Goal: Task Accomplishment & Management: Manage account settings

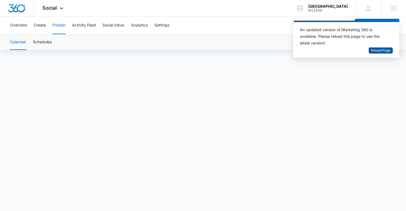
click at [377, 52] on span "Reload Page" at bounding box center [381, 50] width 20 height 5
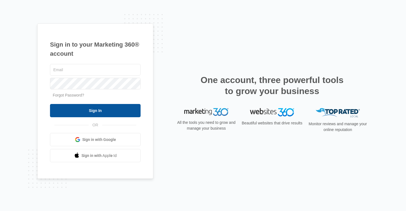
type input "[EMAIL_ADDRESS][PERSON_NAME][DOMAIN_NAME]"
click at [104, 112] on input "Sign In" at bounding box center [95, 110] width 91 height 13
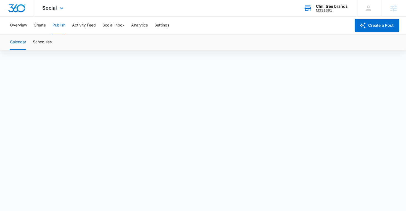
click at [330, 9] on div "M331691" at bounding box center [332, 11] width 32 height 4
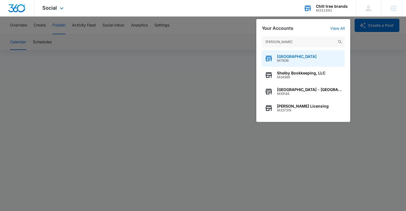
type input "Shelby"
click at [293, 62] on span "M11836" at bounding box center [296, 61] width 39 height 4
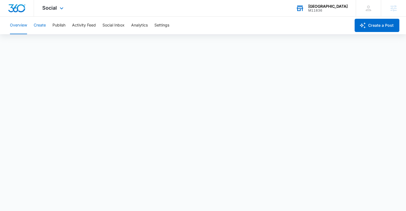
click at [43, 25] on button "Create" at bounding box center [40, 26] width 12 height 18
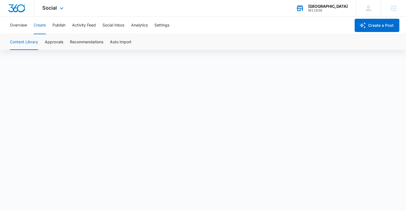
click at [39, 26] on button "Create" at bounding box center [40, 26] width 12 height 18
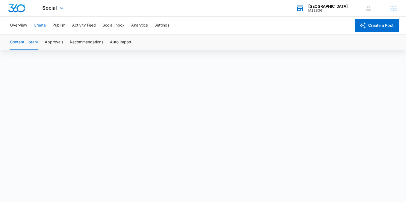
scroll to position [4, 0]
click at [59, 30] on button "Publish" at bounding box center [58, 26] width 13 height 18
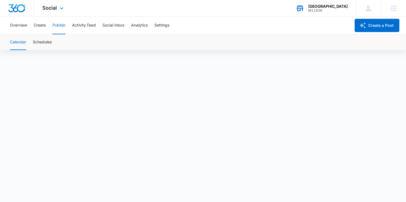
scroll to position [4, 0]
click at [43, 25] on button "Create" at bounding box center [40, 26] width 12 height 18
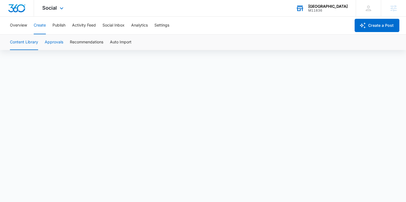
click at [60, 40] on button "Approvals" at bounding box center [54, 41] width 18 height 15
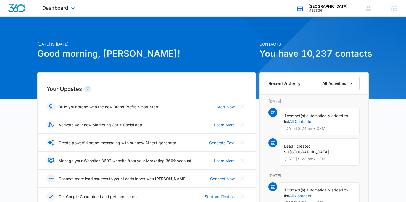
click at [311, 12] on div "M11836" at bounding box center [327, 11] width 39 height 4
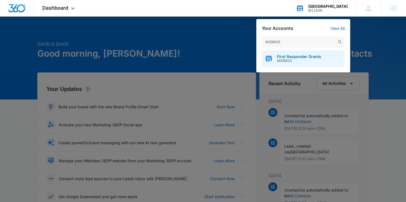
type input "M336523"
click at [276, 57] on div "First Responder Grants M336523" at bounding box center [303, 58] width 83 height 17
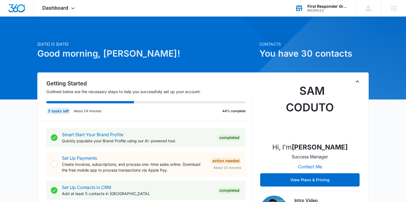
click at [59, 11] on div "Dashboard Apps Reputation Websites Forms CRM Email Social Content Ads Intellige…" at bounding box center [59, 8] width 51 height 16
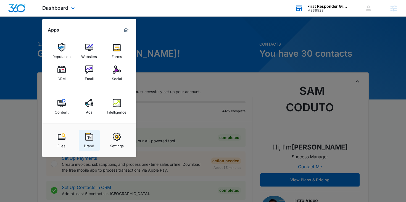
click at [86, 136] on img at bounding box center [89, 136] width 8 height 8
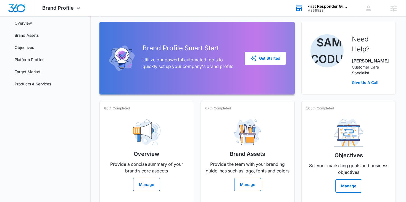
scroll to position [44, 0]
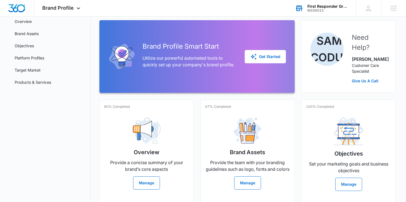
click at [117, 159] on p "Provide a concise summary of your brand’s core aspects" at bounding box center [146, 165] width 85 height 13
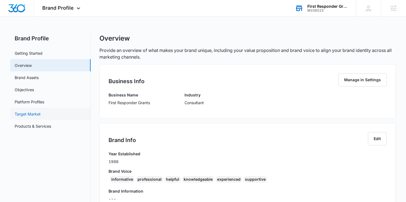
click at [27, 114] on link "Target Market" at bounding box center [28, 114] width 26 height 6
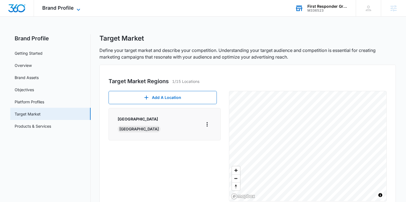
click at [64, 9] on span "Brand Profile" at bounding box center [57, 8] width 31 height 6
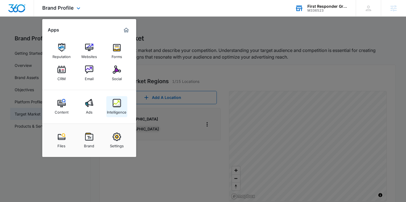
click at [117, 111] on div "Intelligence" at bounding box center [117, 110] width 20 height 7
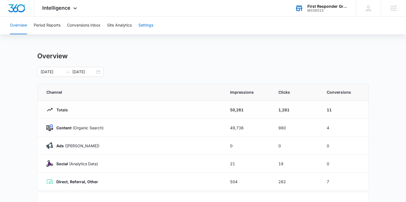
click at [148, 23] on button "Settings" at bounding box center [145, 26] width 15 height 18
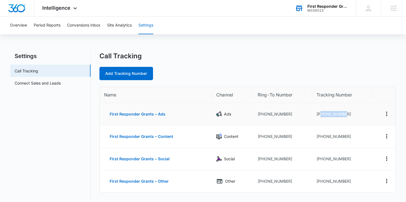
drag, startPoint x: 351, startPoint y: 114, endPoint x: 320, endPoint y: 114, distance: 30.6
click at [320, 114] on td "+18335915081" at bounding box center [342, 114] width 60 height 22
copy td "8335915081"
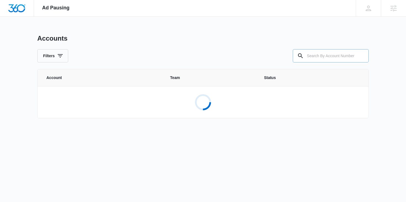
click at [322, 59] on input "text" at bounding box center [331, 55] width 76 height 13
paste input "M336523"
type input "M336523"
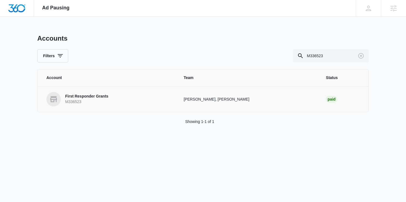
click at [126, 97] on link "First Responder Grants M336523" at bounding box center [108, 99] width 124 height 14
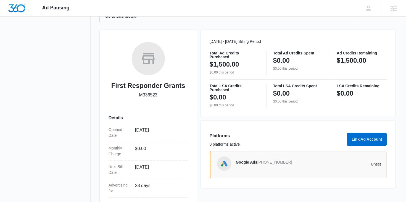
scroll to position [69, 0]
